Goal: Transaction & Acquisition: Register for event/course

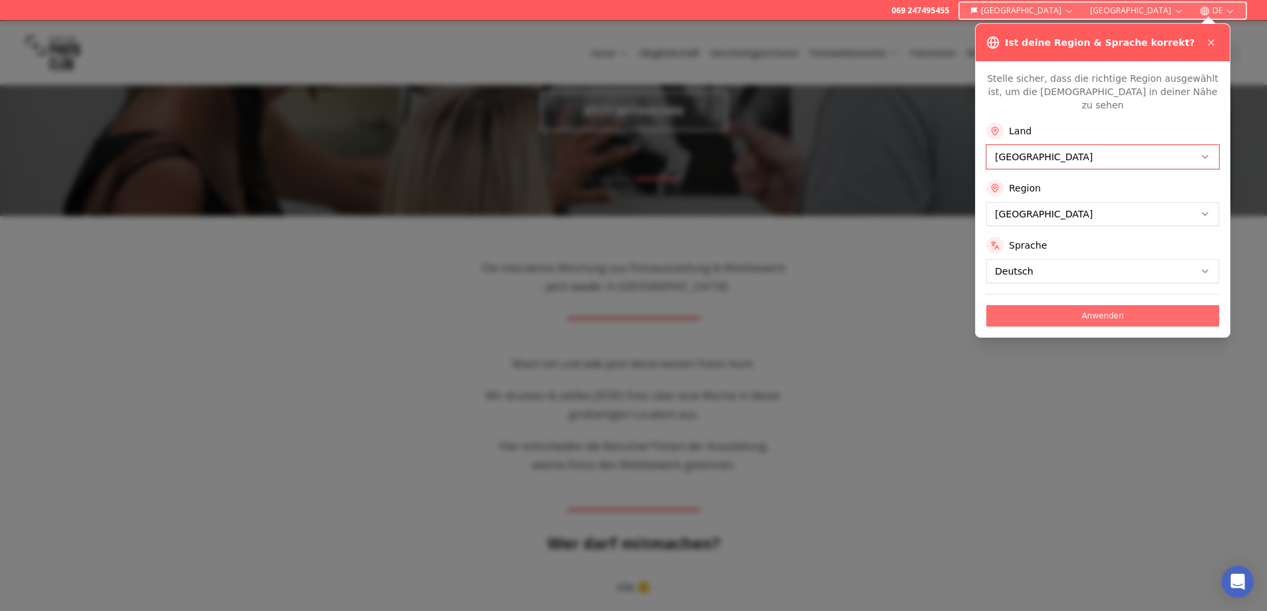
scroll to position [200, 0]
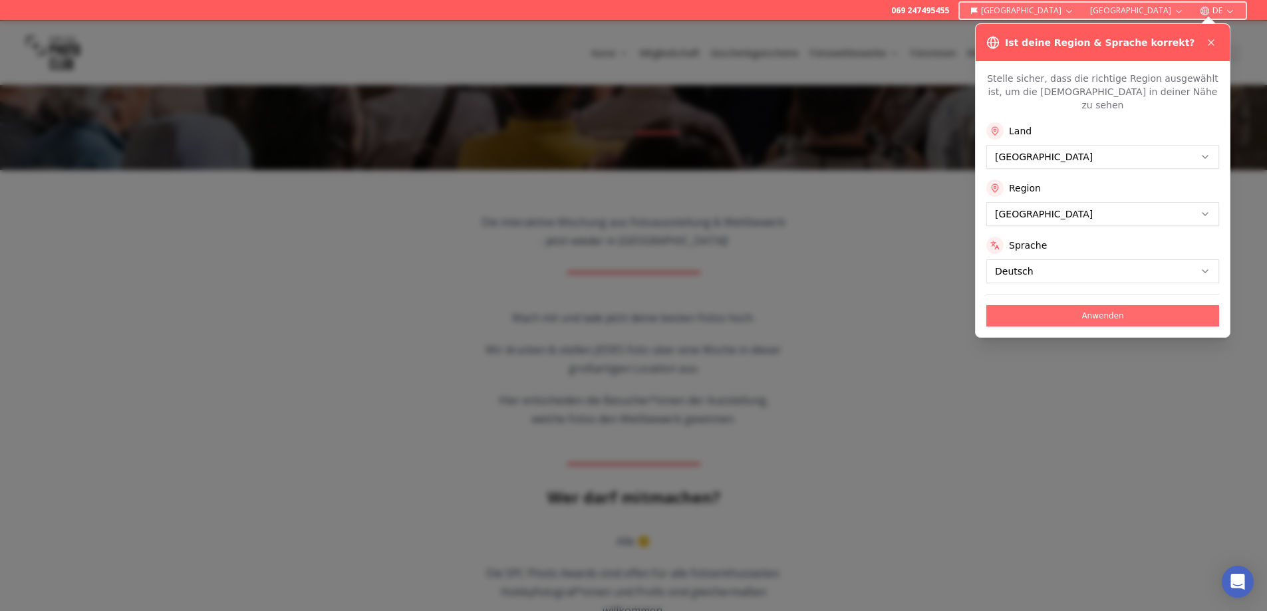
click at [1065, 327] on button "Anwenden" at bounding box center [1103, 315] width 233 height 21
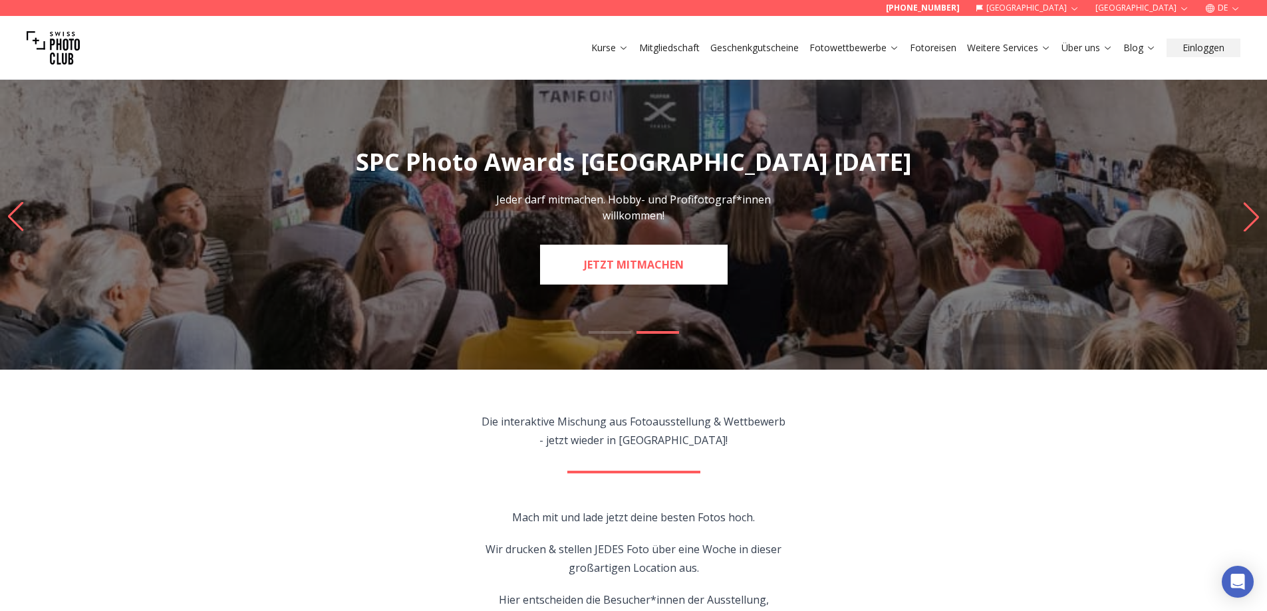
click at [661, 279] on link "JETZT MITMACHEN" at bounding box center [634, 265] width 188 height 40
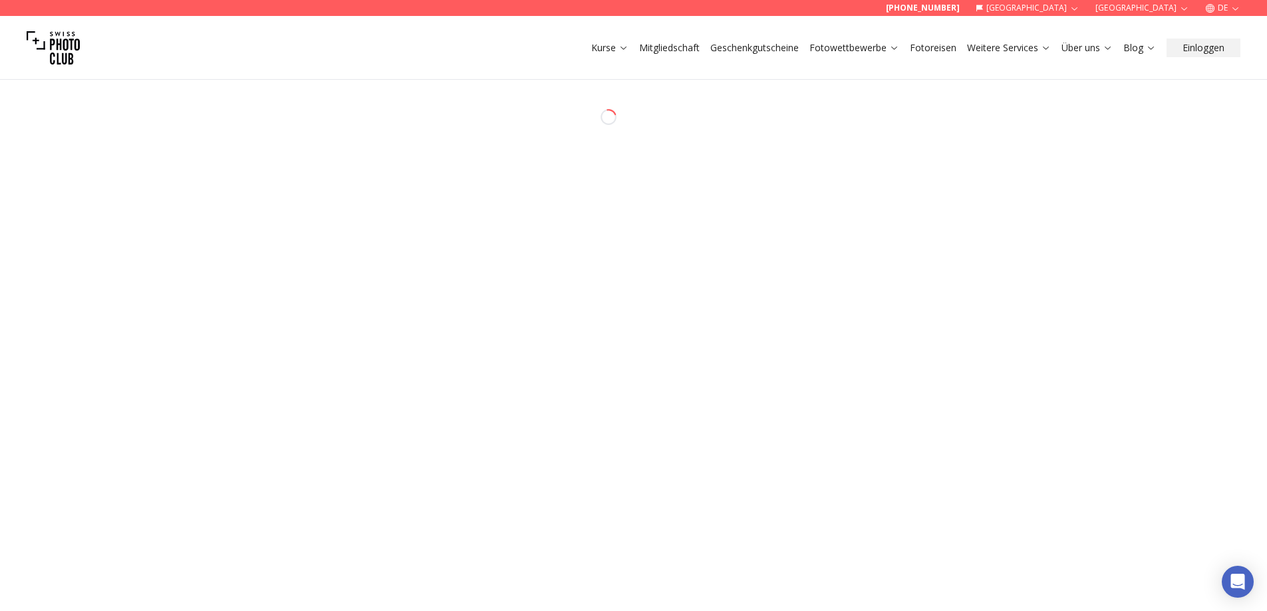
select select "*******"
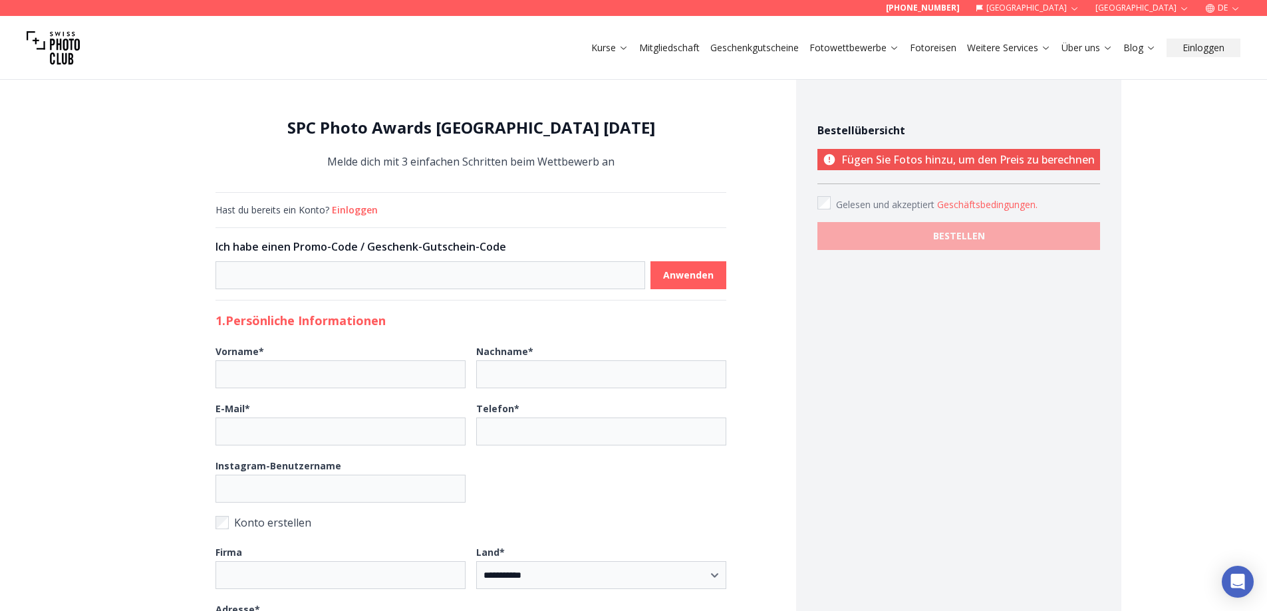
click at [1034, 170] on p "Fügen Sie Fotos hinzu, um den Preis zu berechnen" at bounding box center [959, 159] width 283 height 21
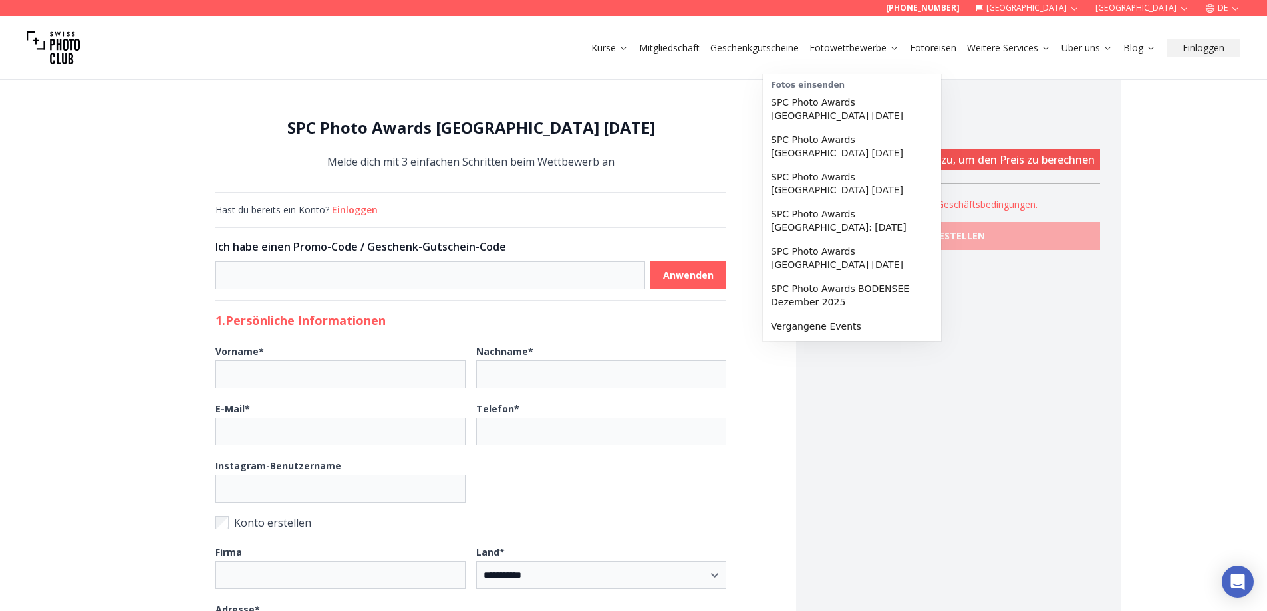
click at [830, 55] on link "Fotowettbewerbe" at bounding box center [855, 47] width 90 height 13
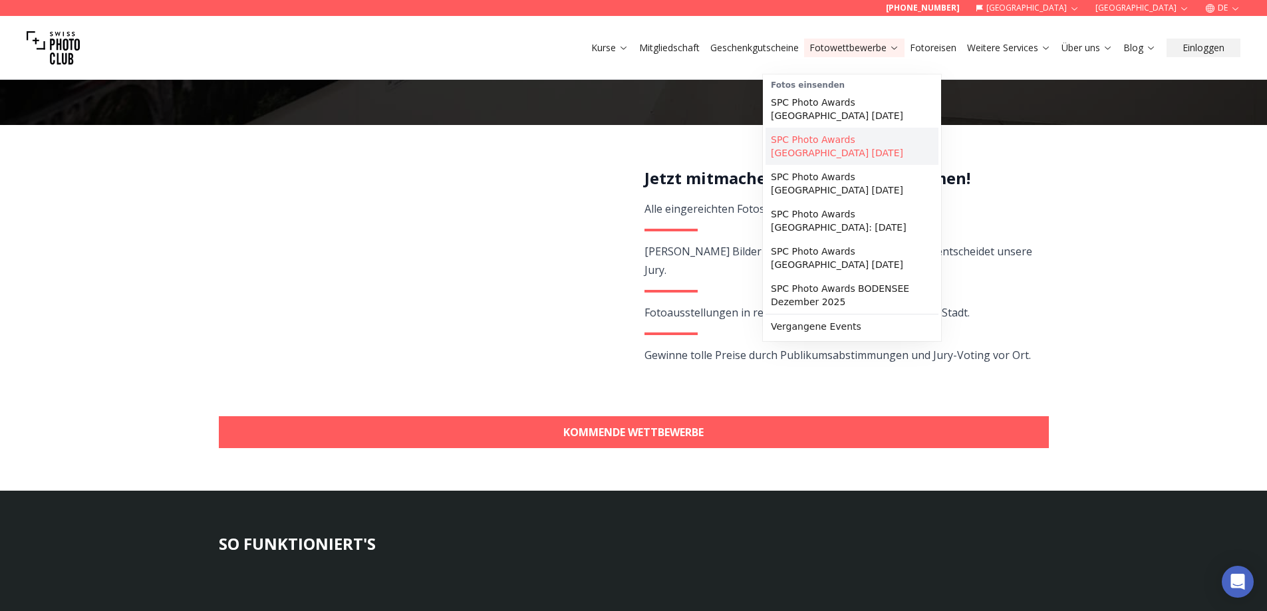
scroll to position [200, 0]
